Goal: Task Accomplishment & Management: Manage account settings

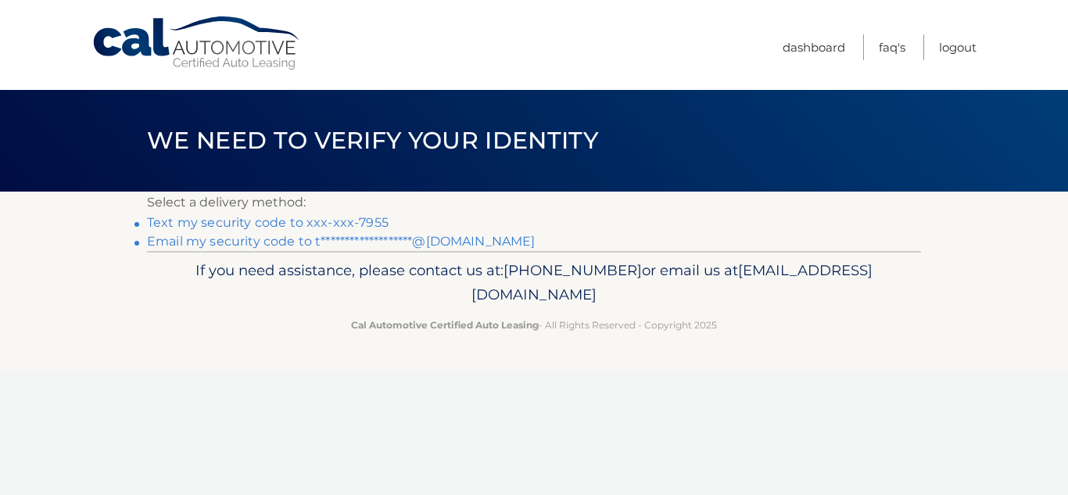
click at [309, 223] on link "Text my security code to xxx-xxx-7955" at bounding box center [268, 222] width 242 height 15
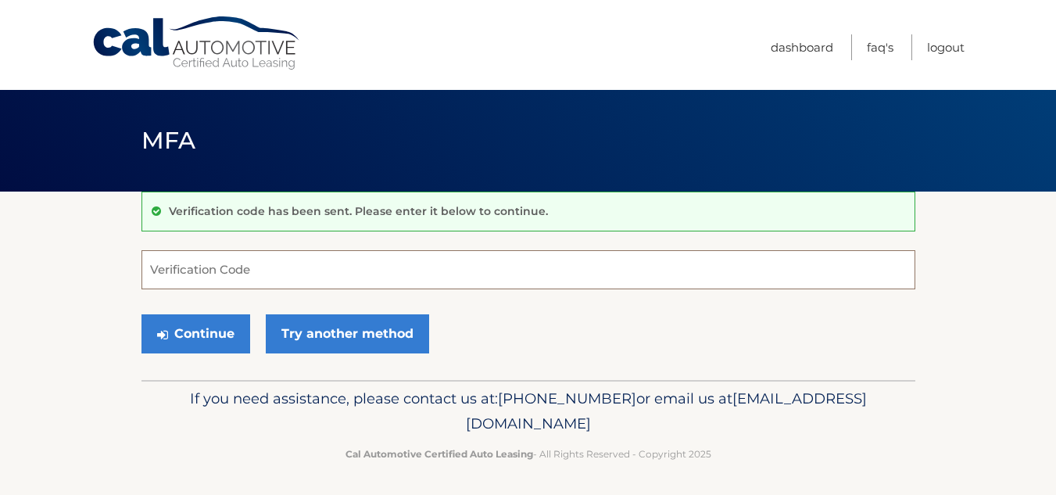
click at [266, 265] on input "Verification Code" at bounding box center [528, 269] width 774 height 39
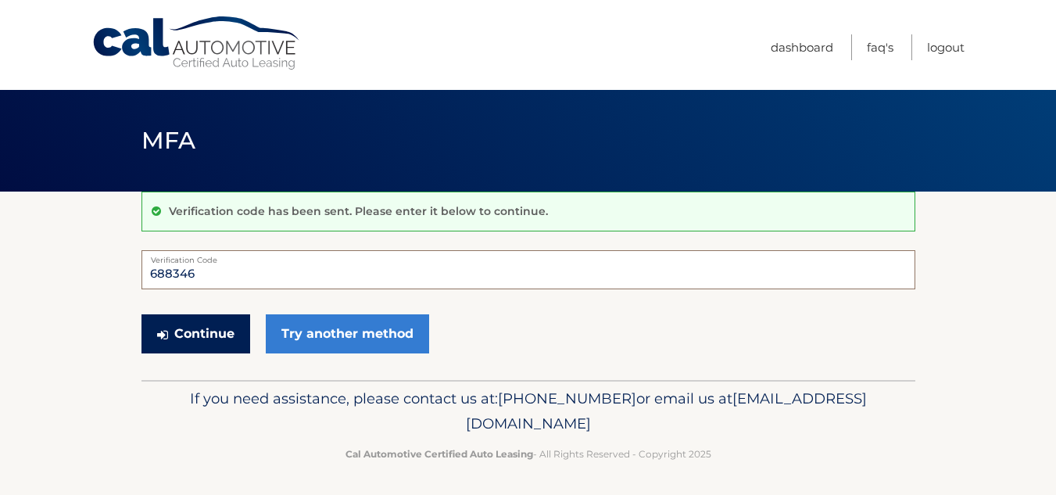
type input "688346"
click at [217, 336] on button "Continue" at bounding box center [195, 333] width 109 height 39
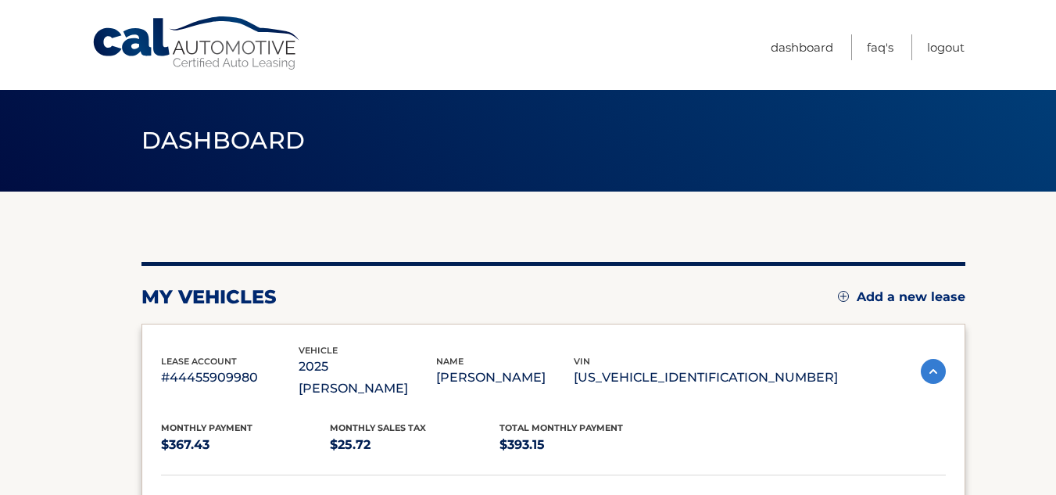
drag, startPoint x: 1054, startPoint y: 283, endPoint x: 1054, endPoint y: 303, distance: 19.5
click at [1054, 303] on section "my vehicles Add a new lease lease account #44455909980 vehicle 2025 Kia Seltos …" at bounding box center [528, 492] width 1056 height 600
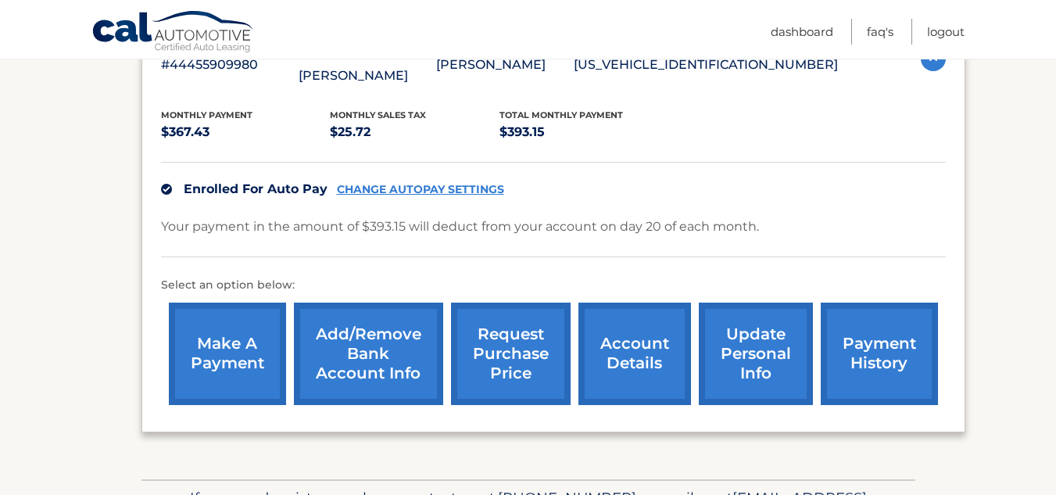
scroll to position [393, 0]
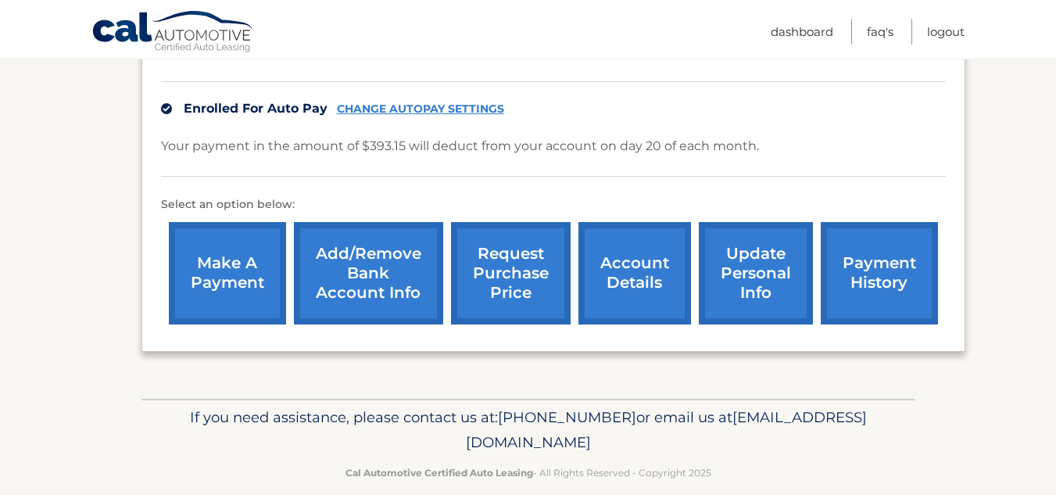
click at [651, 276] on link "account details" at bounding box center [634, 273] width 113 height 102
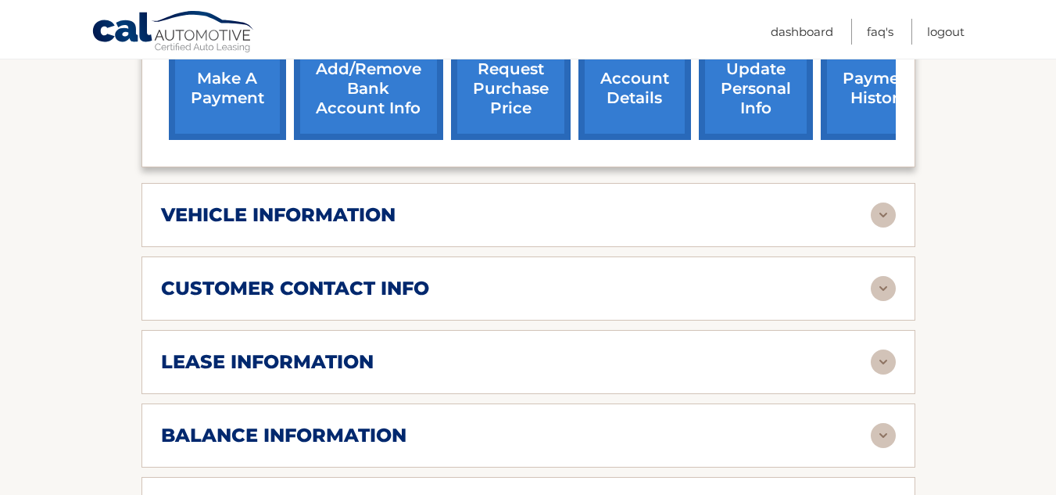
scroll to position [625, 0]
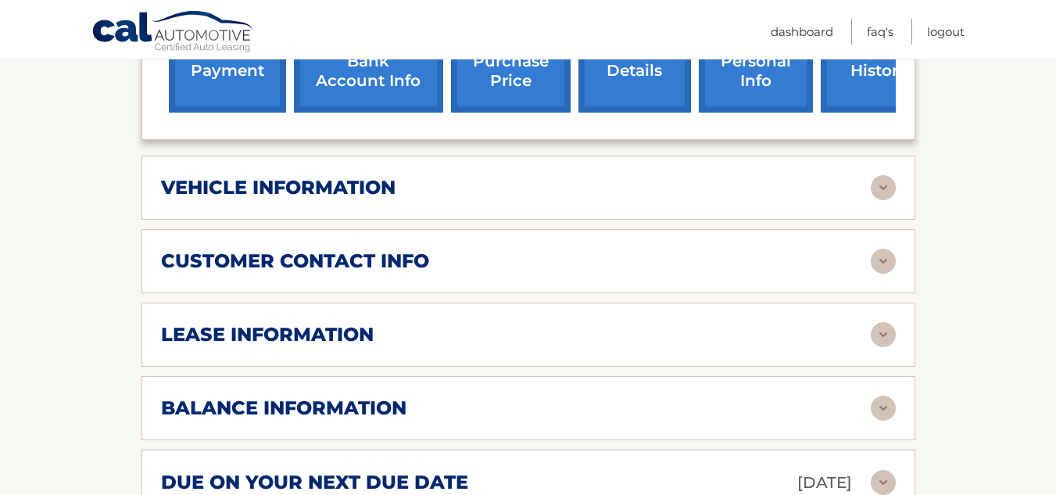
click at [884, 249] on img at bounding box center [883, 261] width 25 height 25
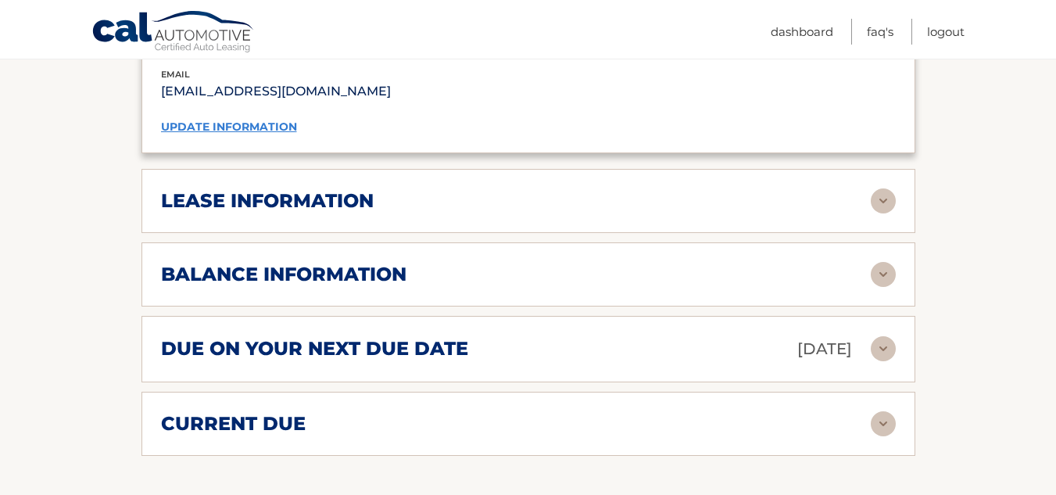
scroll to position [1094, 0]
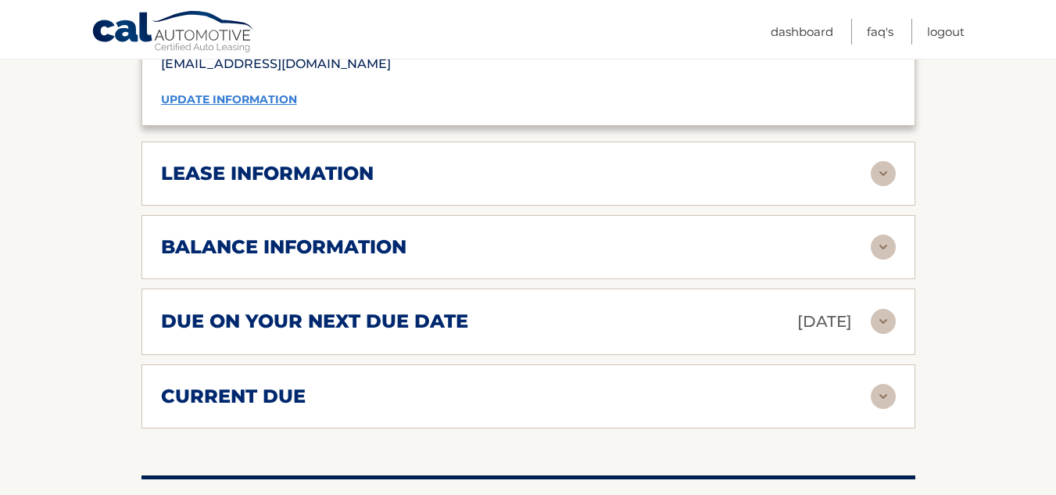
click at [883, 384] on img at bounding box center [883, 396] width 25 height 25
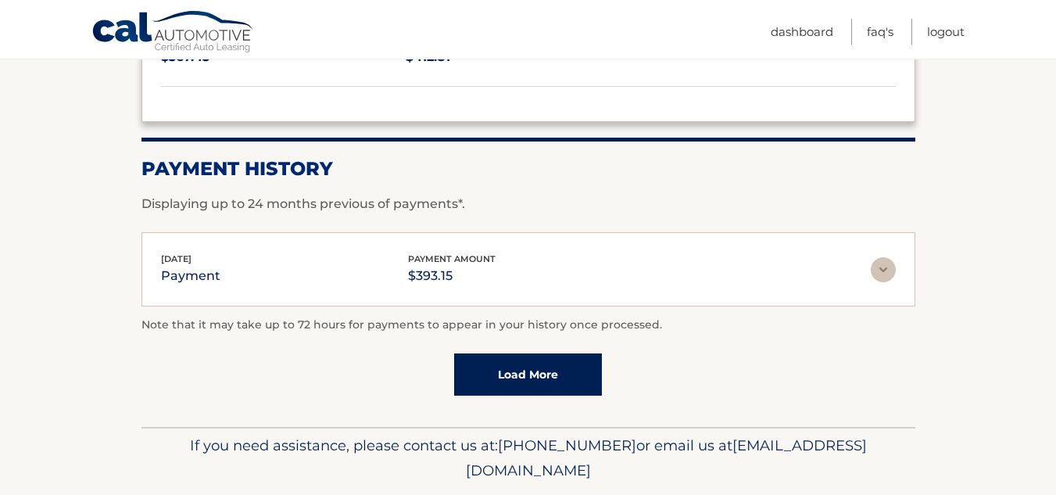
scroll to position [1563, 0]
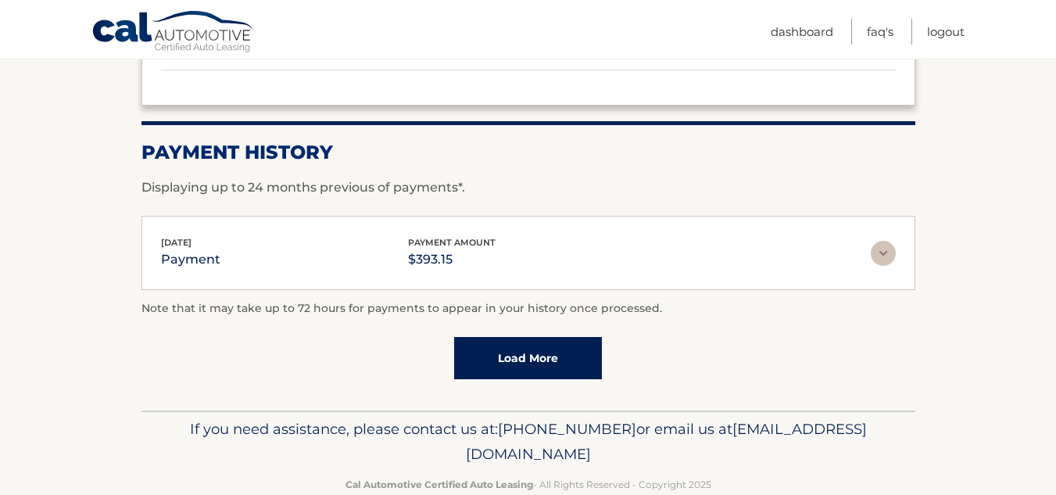
click at [880, 241] on img at bounding box center [883, 253] width 25 height 25
